Goal: Transaction & Acquisition: Purchase product/service

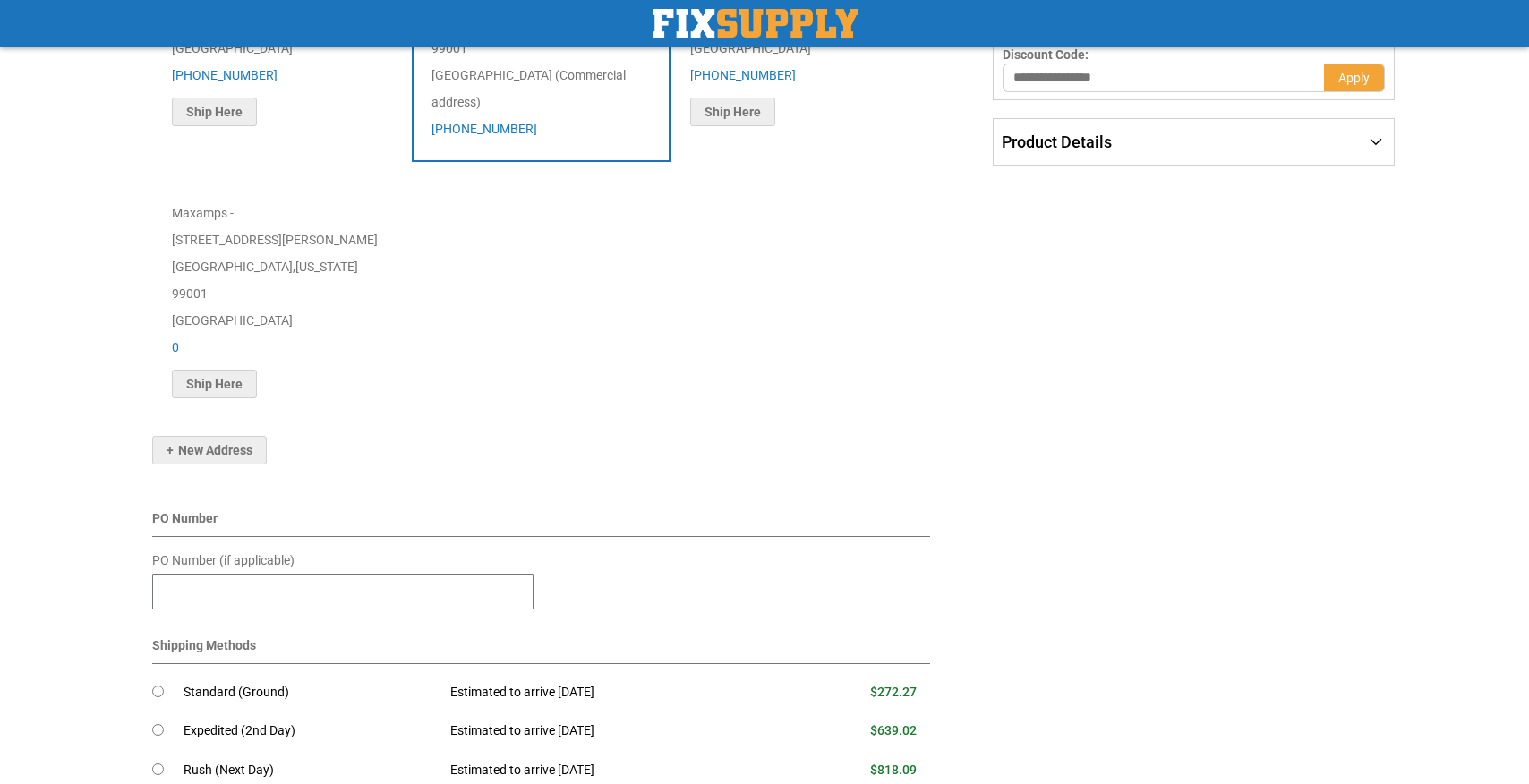
scroll to position [442, 0]
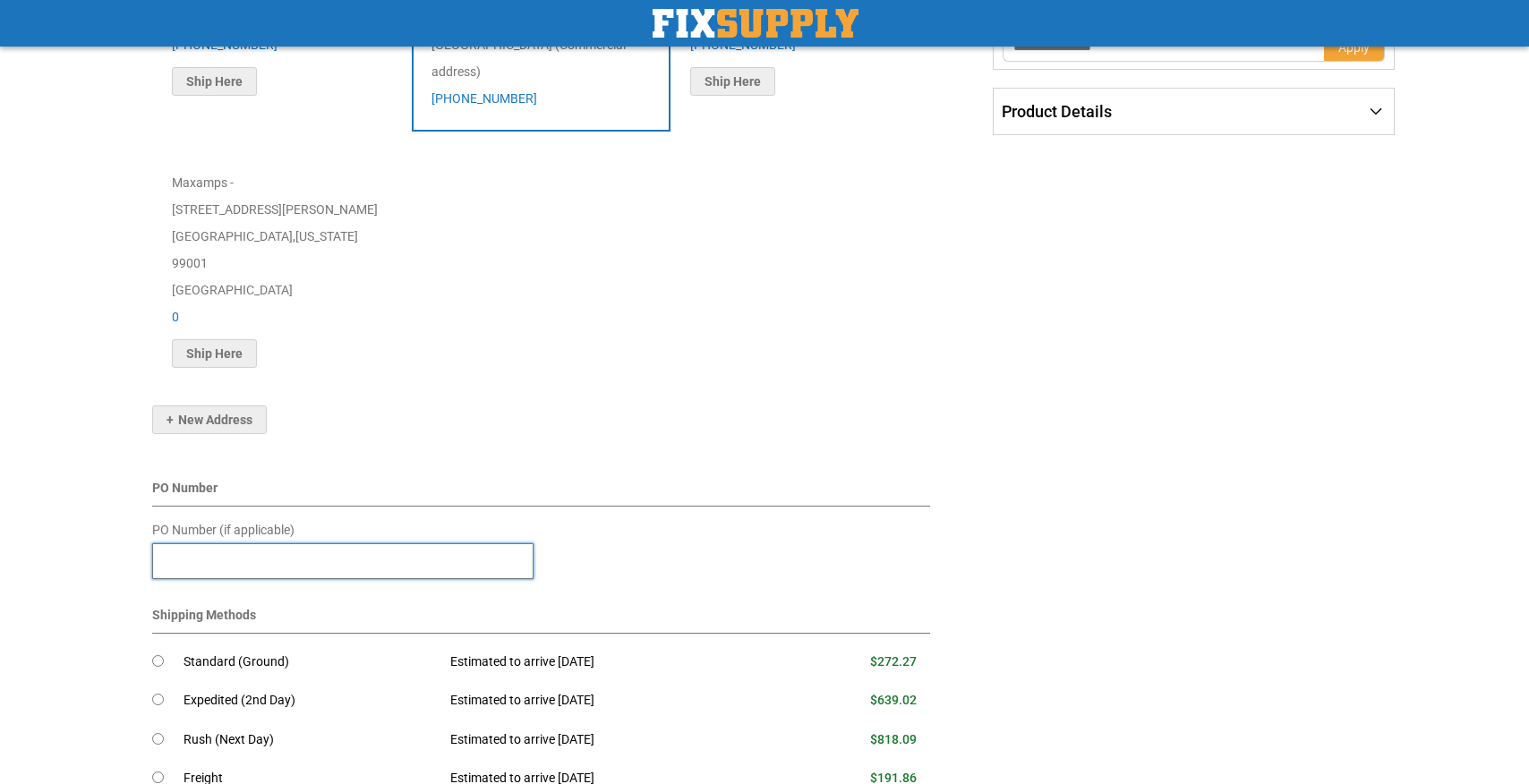
click at [466, 543] on input "PO Number (if applicable)" at bounding box center [343, 560] width 382 height 36
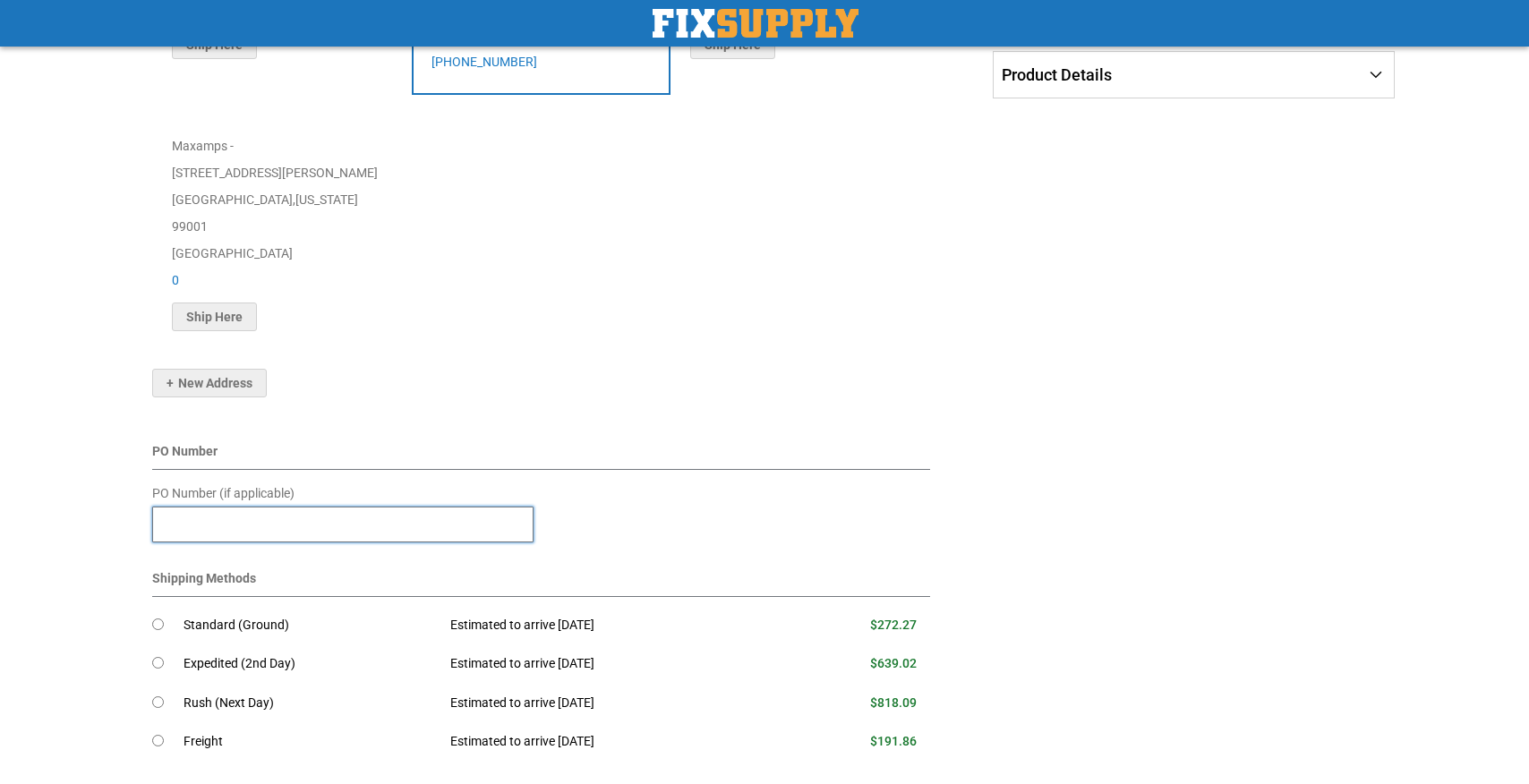
scroll to position [480, 0]
click at [420, 505] on input "PO Number (if applicable)" at bounding box center [343, 523] width 382 height 36
type input "****"
click at [656, 440] on div "PO Number" at bounding box center [541, 454] width 777 height 28
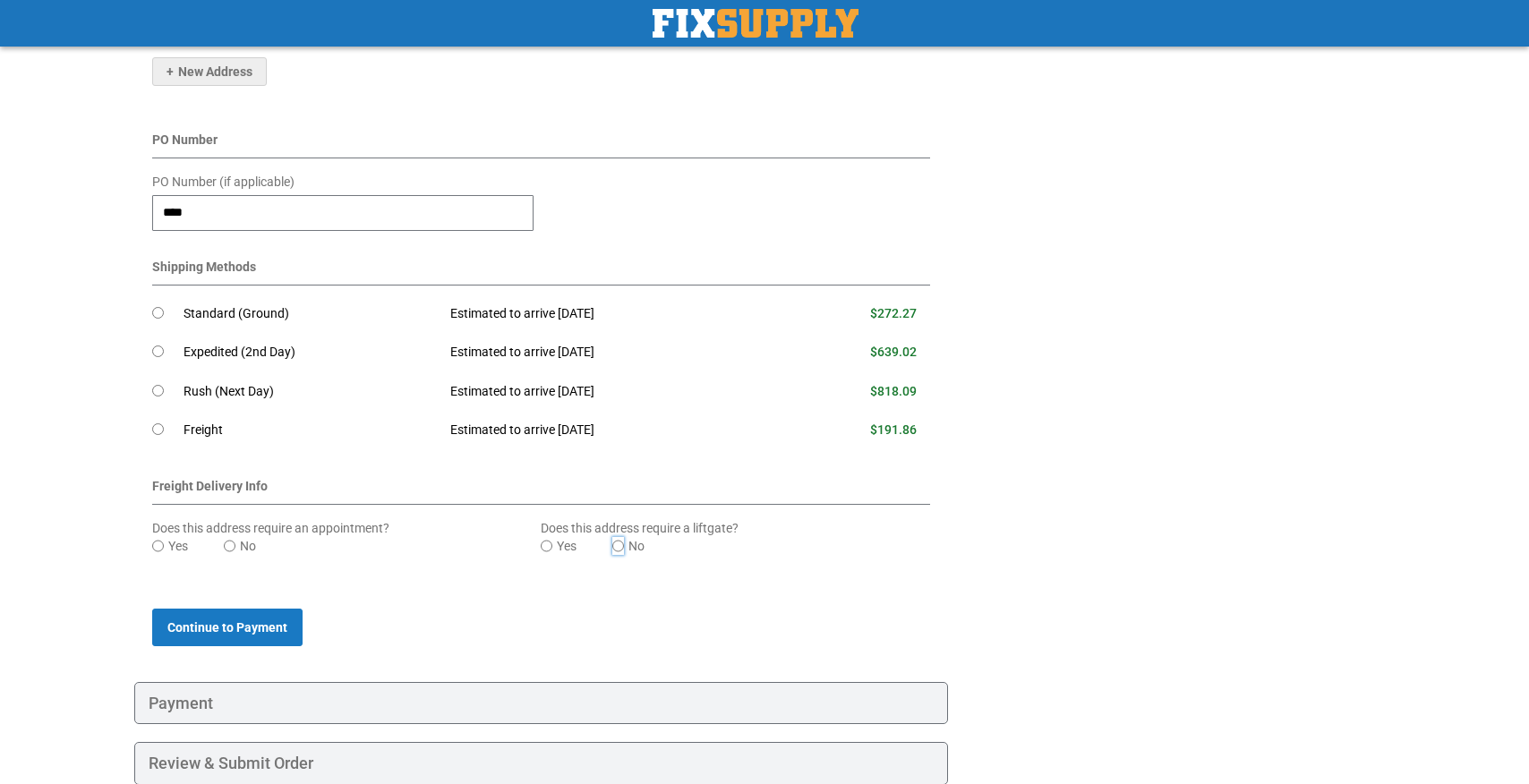
scroll to position [809, 0]
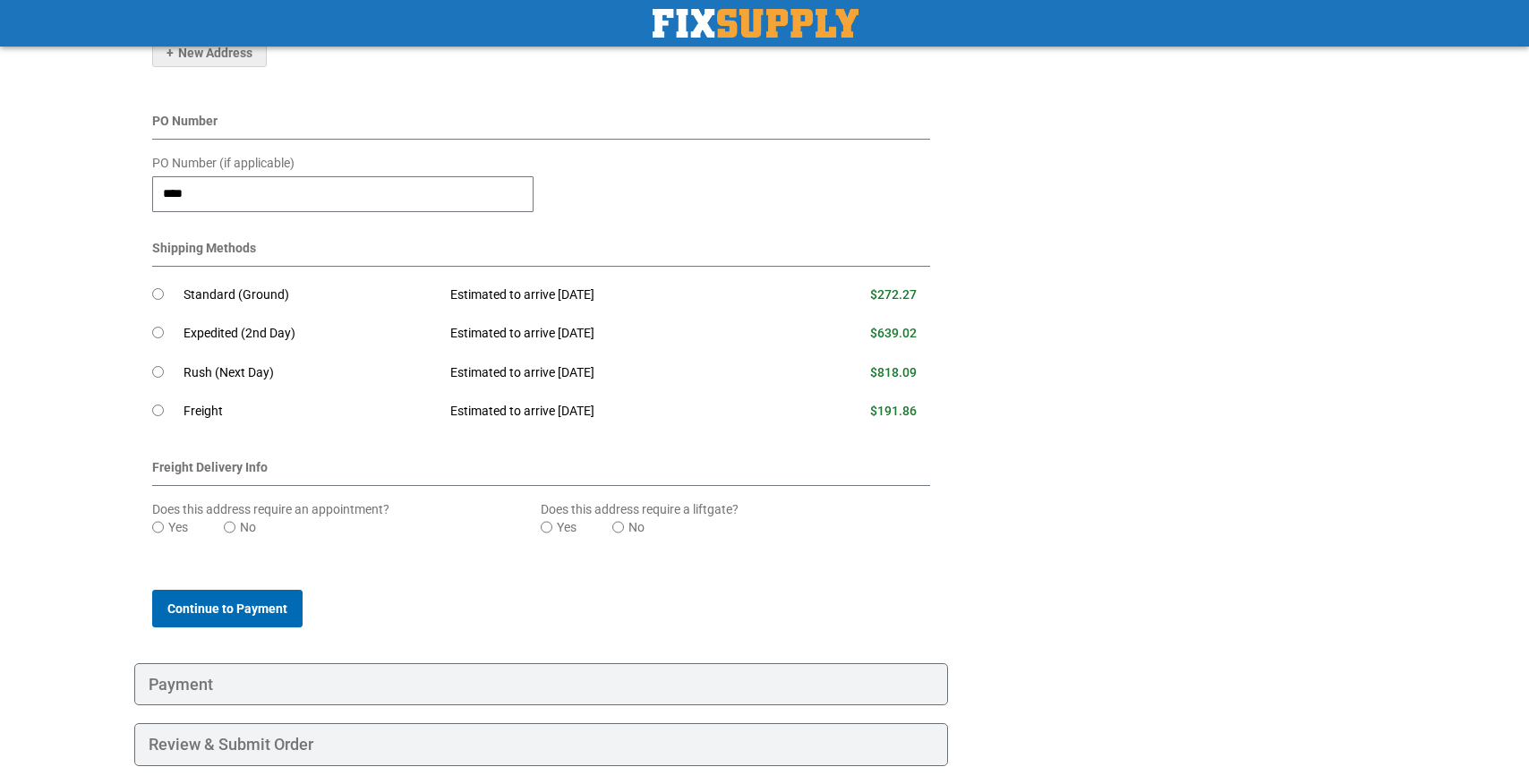
click at [272, 601] on span "Continue to Payment" at bounding box center [227, 608] width 120 height 14
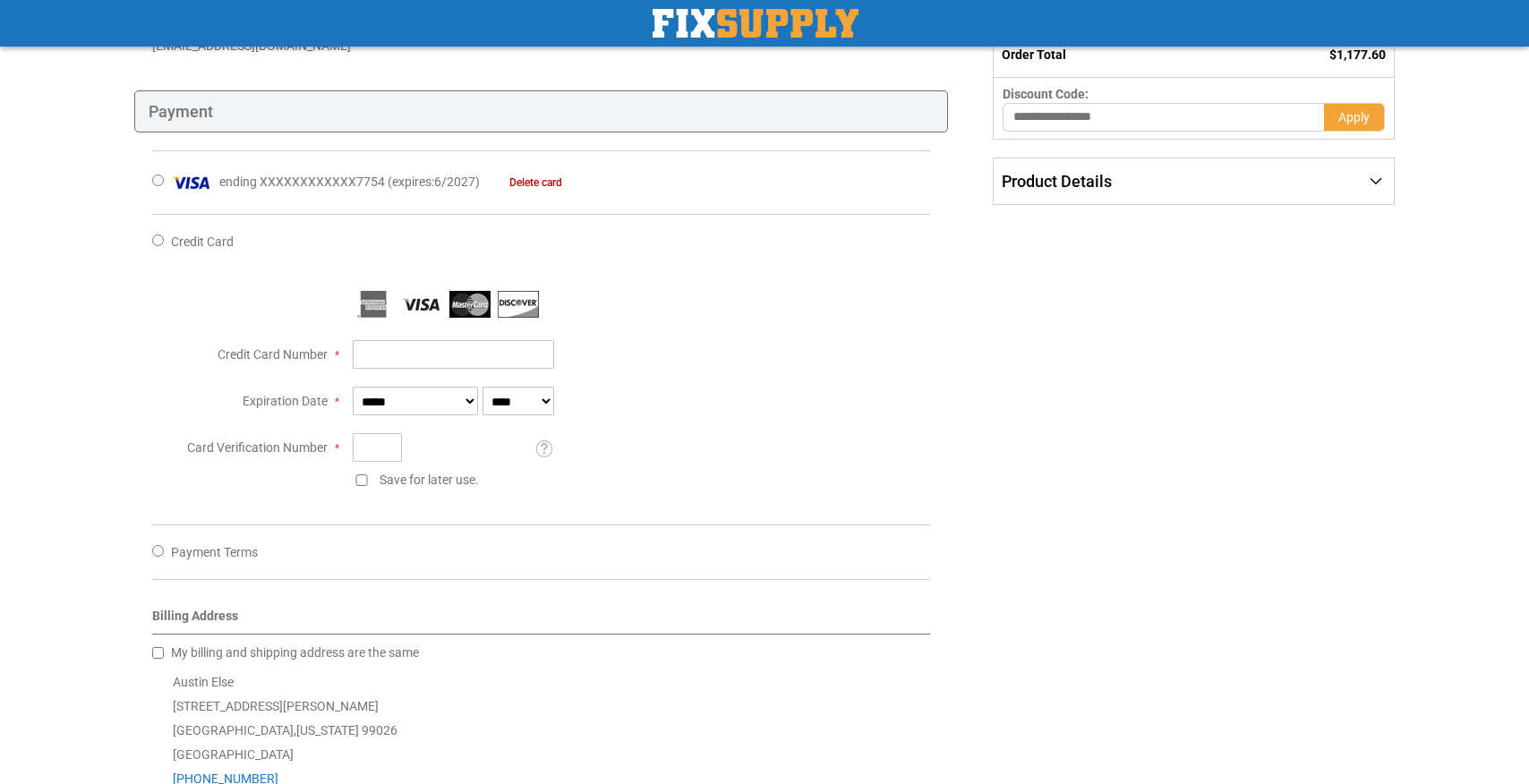
scroll to position [360, 0]
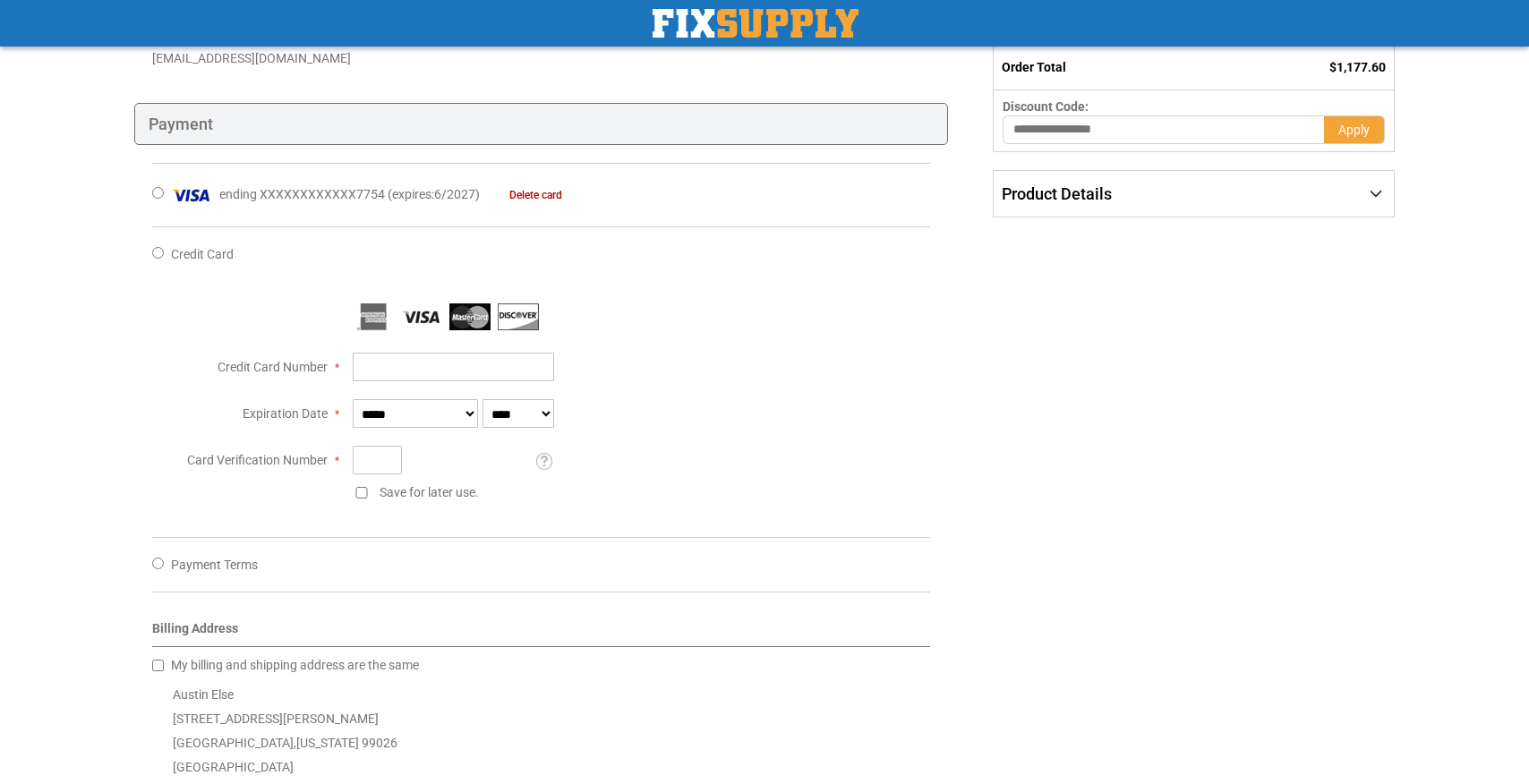
click at [478, 382] on fieldset at bounding box center [541, 410] width 777 height 216
click at [478, 380] on input "Credit Card Number" at bounding box center [453, 367] width 202 height 29
type input "**********"
select select "*"
select select "****"
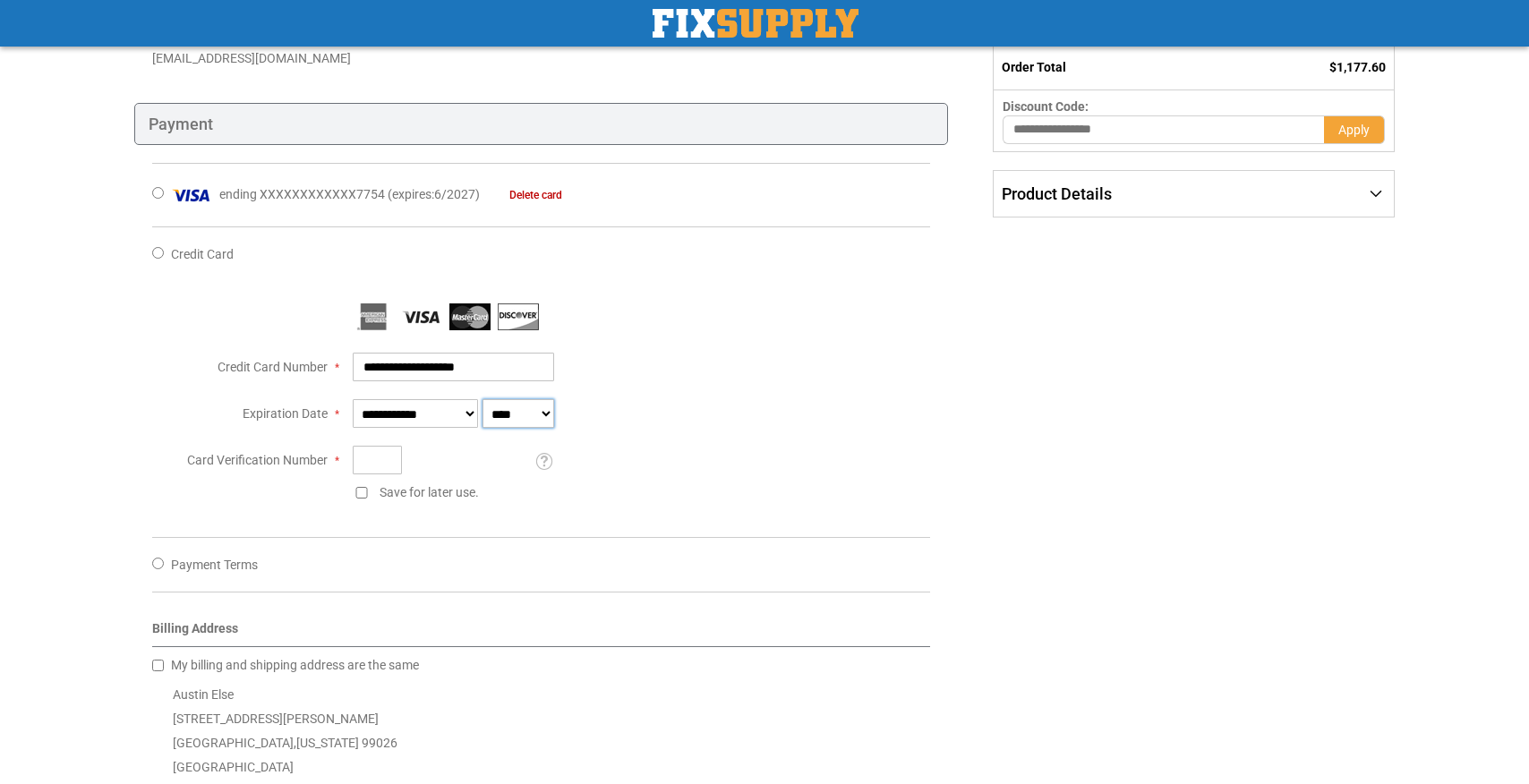
type input "***"
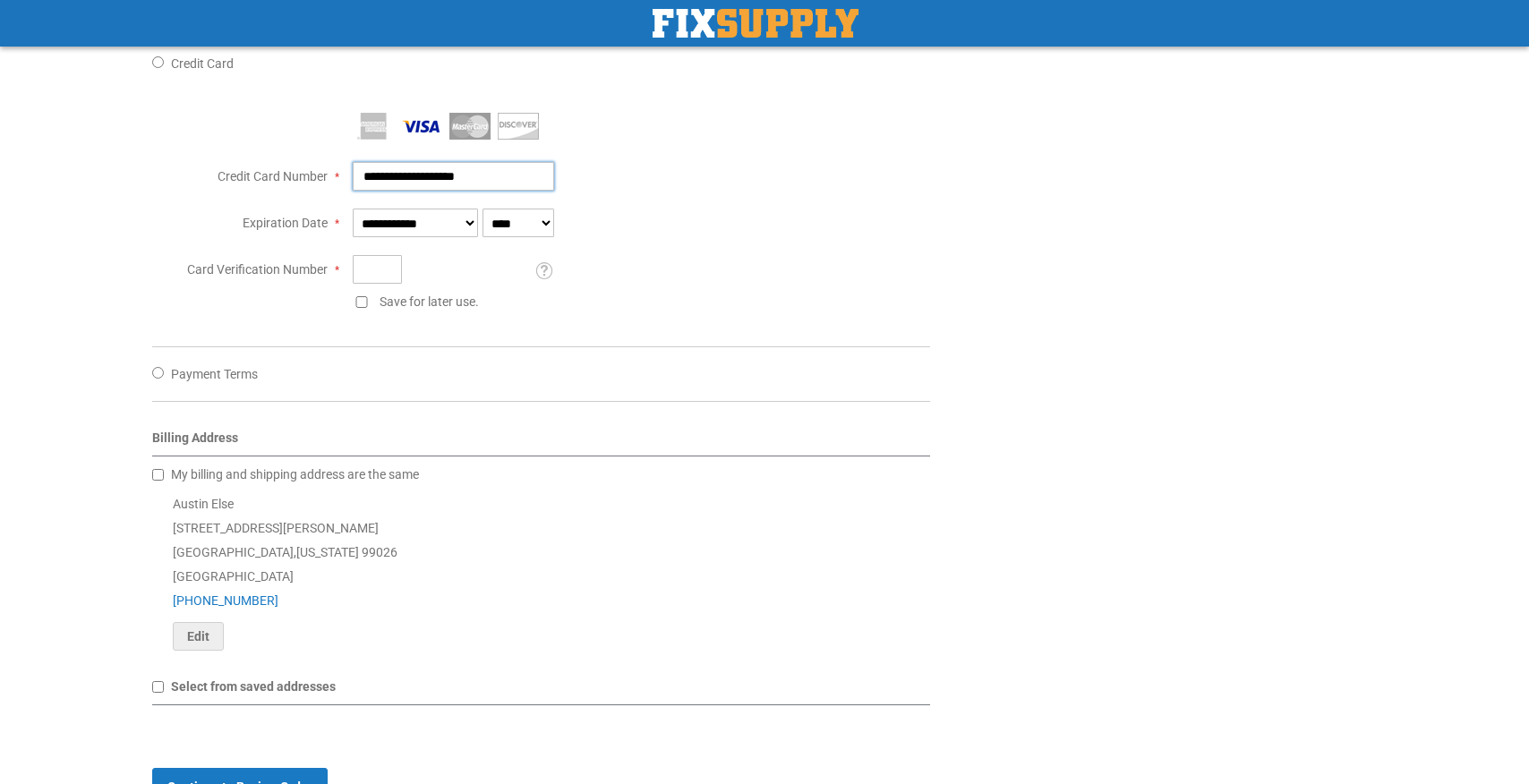
scroll to position [551, 0]
click at [212, 567] on div "Austin Else 14420 W Charles Road Nine Mile Falls , Washington 99026 United Stat…" at bounding box center [541, 568] width 777 height 158
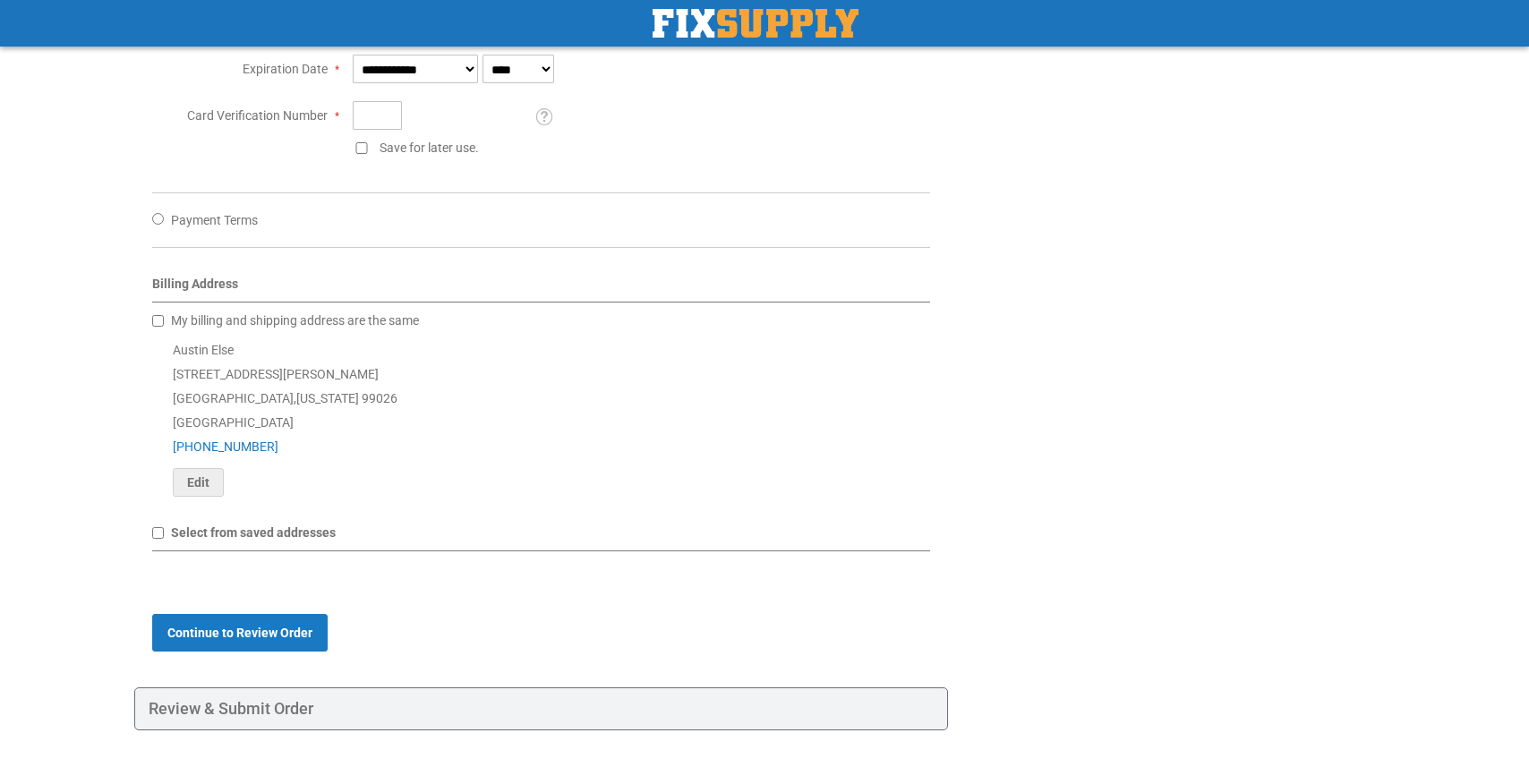
scroll to position [741, 0]
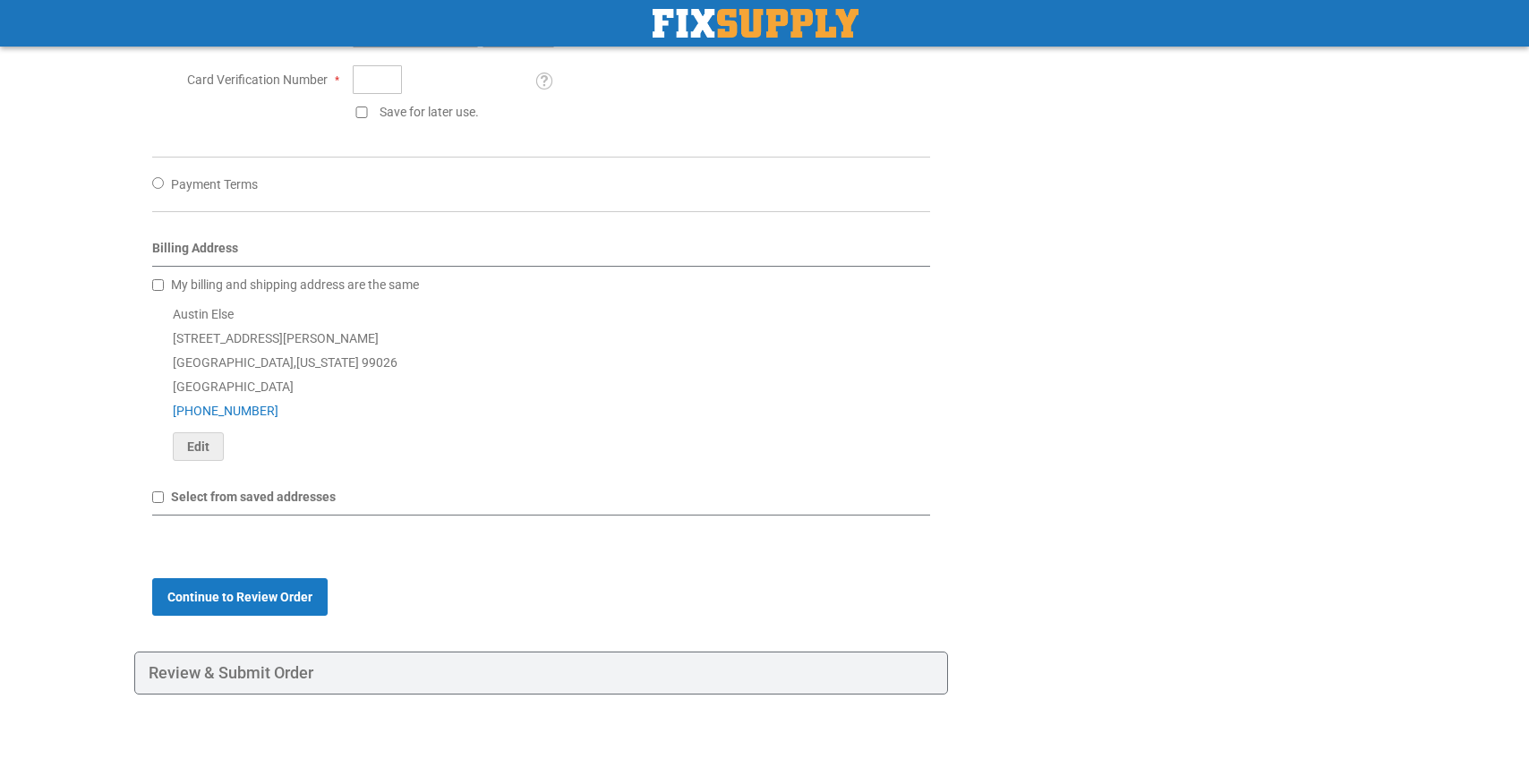
click at [213, 577] on div "Payment Information Stored Cards ending XXXXXXXXXXXX7754 ( expires : 6/2027 ) D…" at bounding box center [541, 199] width 813 height 868
click at [213, 593] on span "Continue to Review Order" at bounding box center [240, 596] width 145 height 14
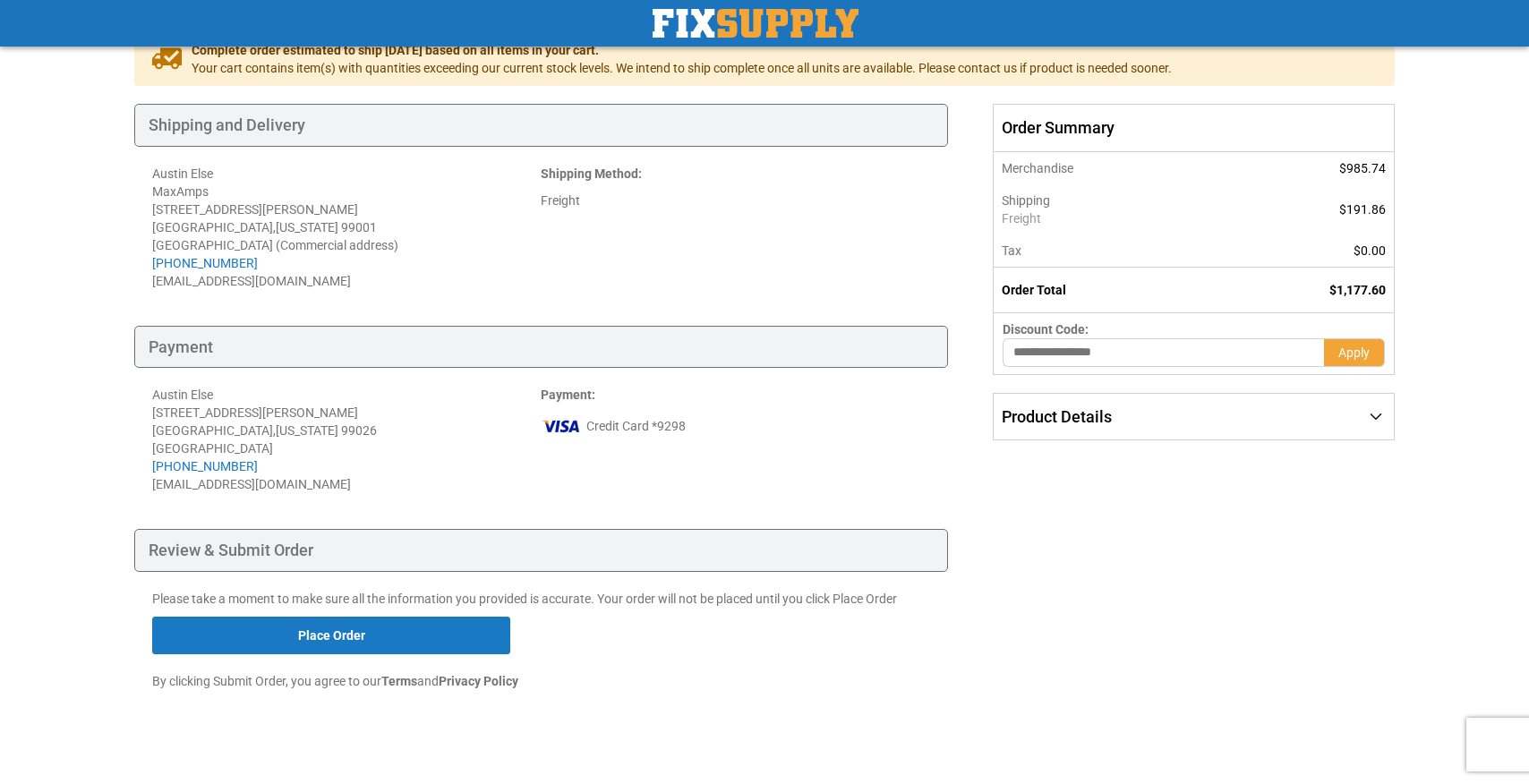
scroll to position [159, 0]
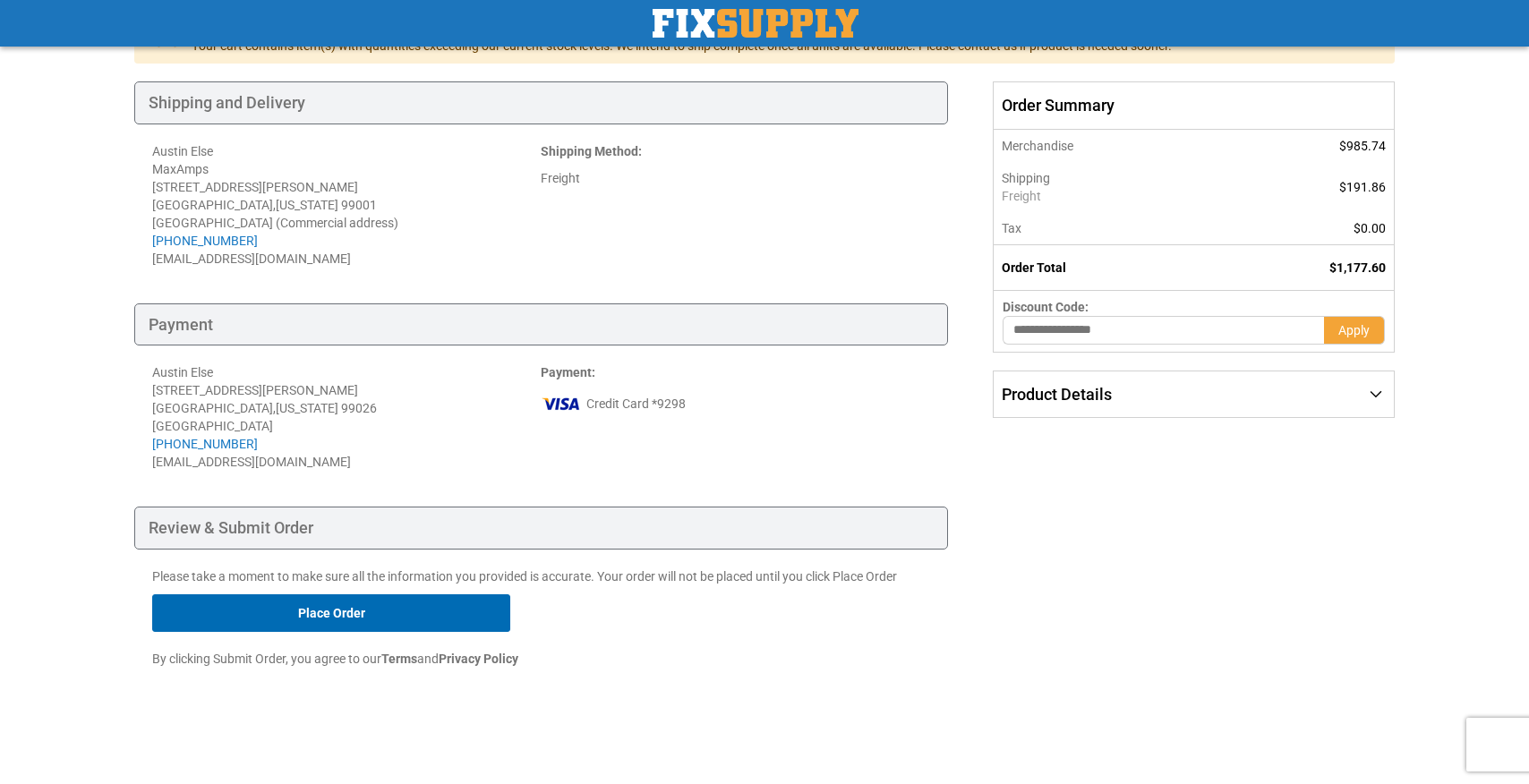
click at [320, 609] on button "Place Order" at bounding box center [331, 613] width 358 height 38
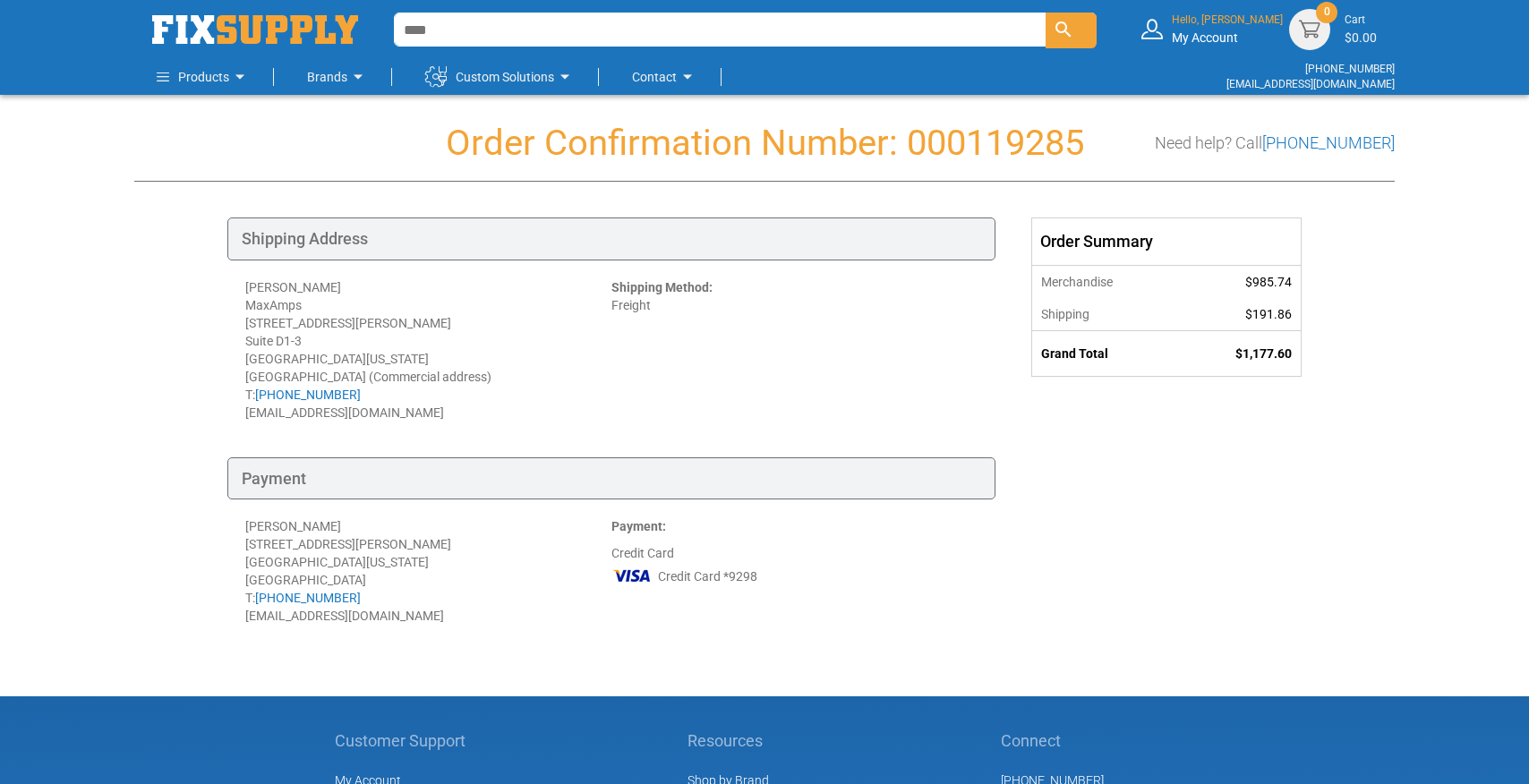
click at [1230, 29] on div "Hello, [PERSON_NAME] My Account" at bounding box center [1227, 29] width 111 height 33
